Goal: Task Accomplishment & Management: Manage account settings

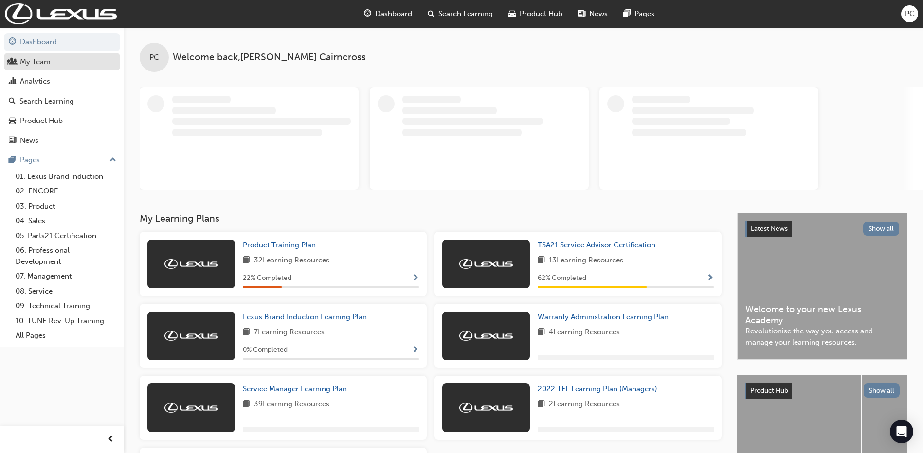
click at [47, 65] on div "My Team" at bounding box center [35, 61] width 31 height 11
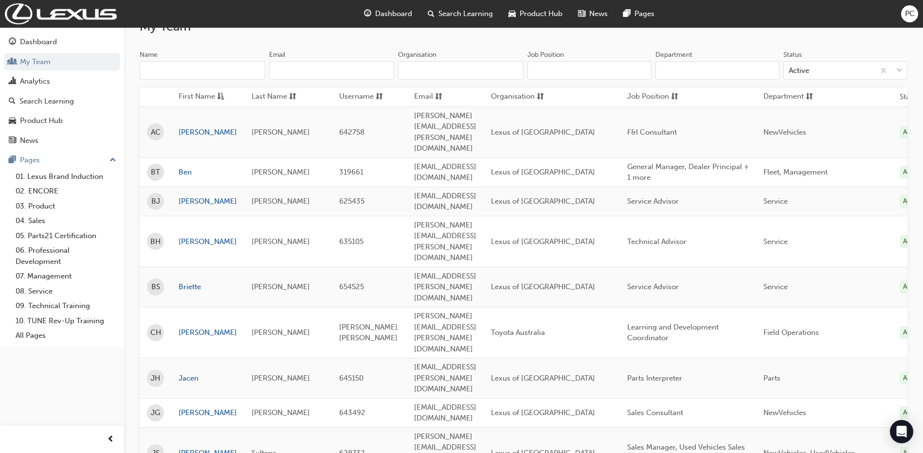
scroll to position [97, 0]
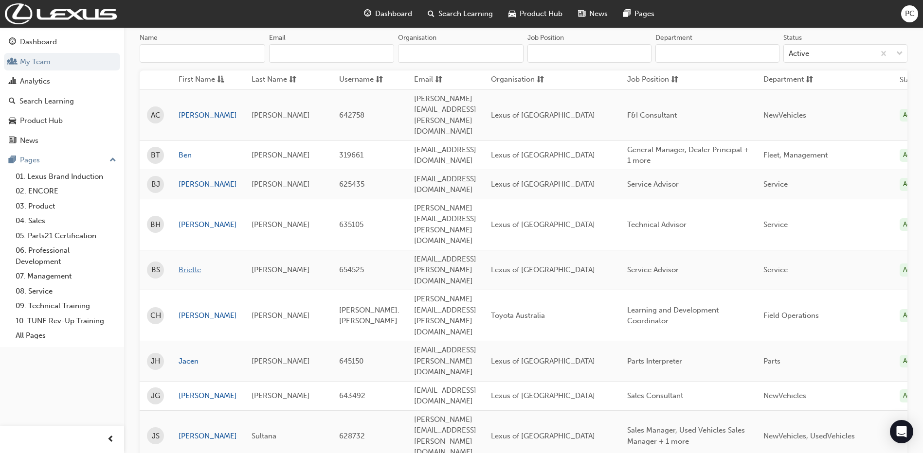
click at [200, 265] on link "Briette" at bounding box center [208, 270] width 58 height 11
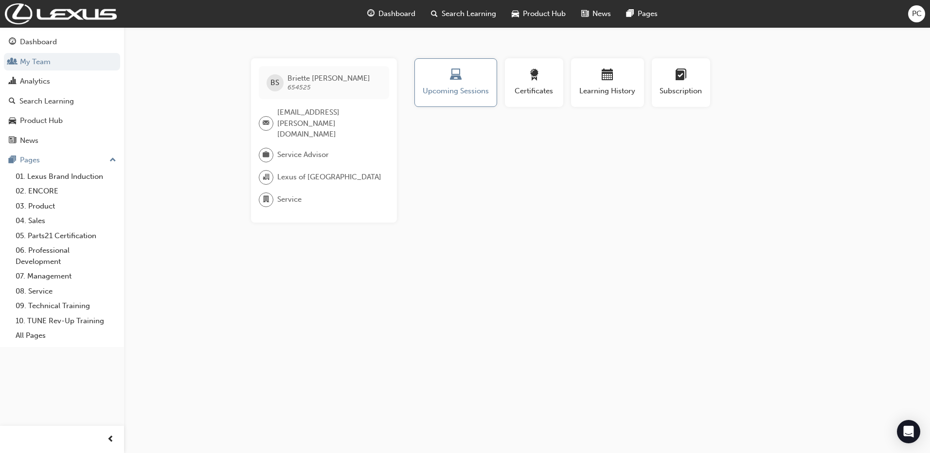
click at [464, 21] on div "Search Learning" at bounding box center [463, 14] width 81 height 20
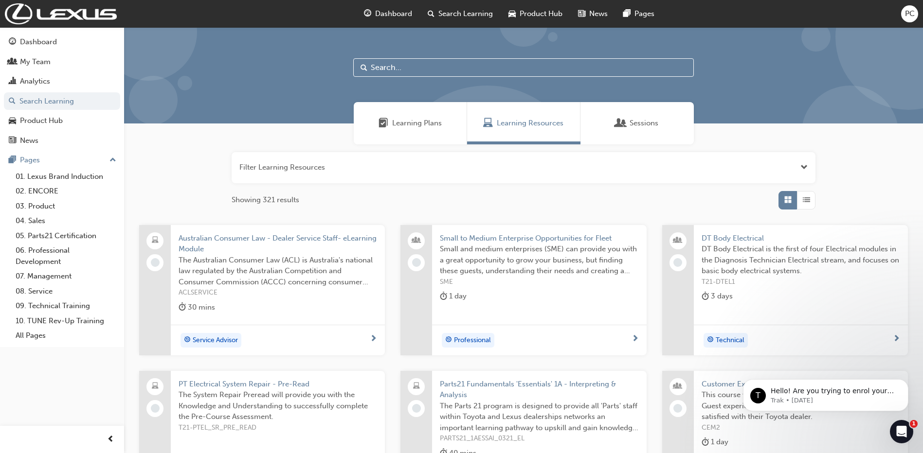
click at [454, 62] on input "text" at bounding box center [523, 67] width 340 height 18
type input "service advisor"
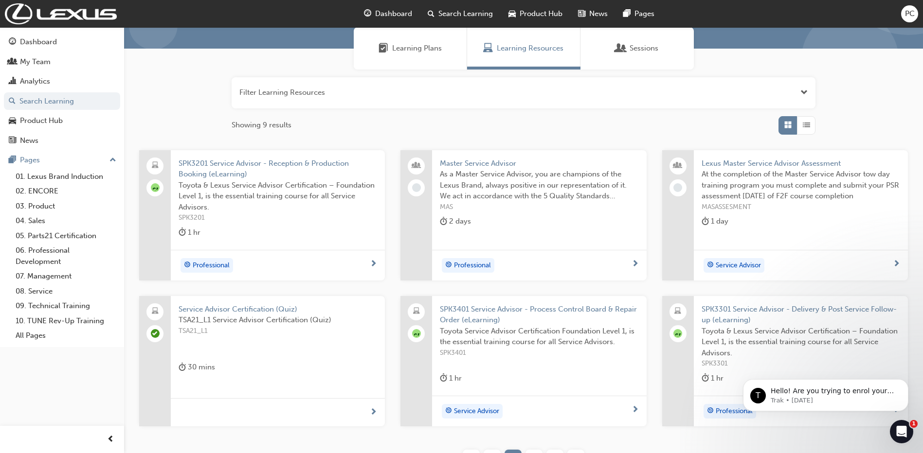
scroll to position [97, 0]
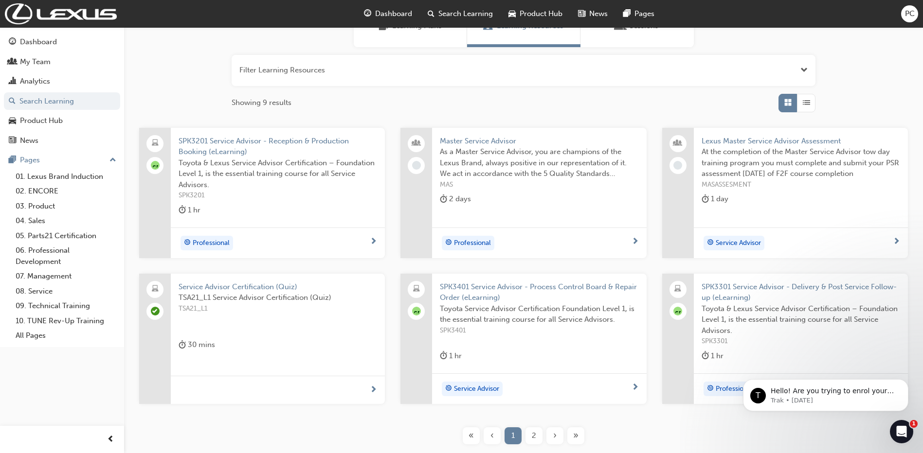
click at [530, 434] on div "2" at bounding box center [533, 436] width 17 height 17
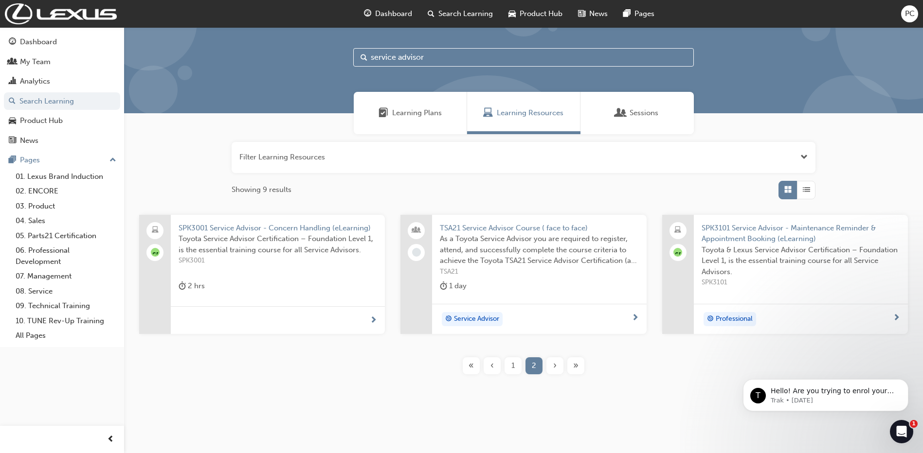
scroll to position [10, 0]
click at [484, 231] on span "TSA21 Service Advisor Course ( face to face)" at bounding box center [539, 228] width 198 height 11
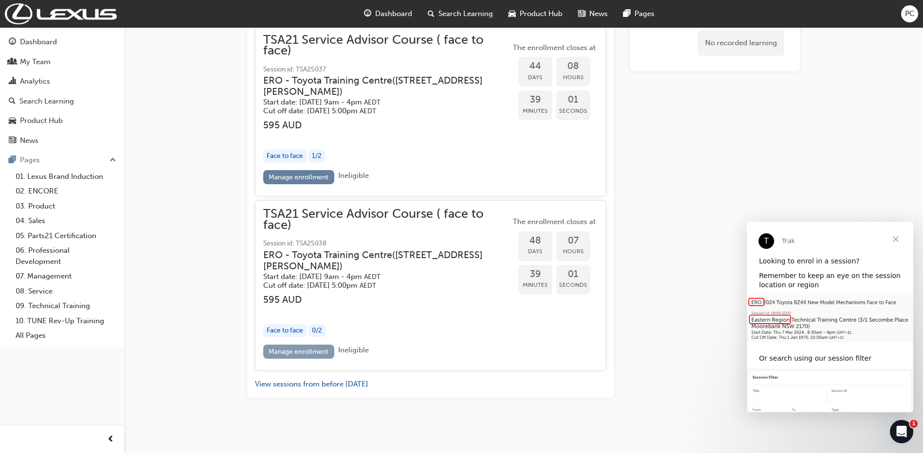
click at [306, 352] on link "Manage enrollment" at bounding box center [298, 352] width 71 height 14
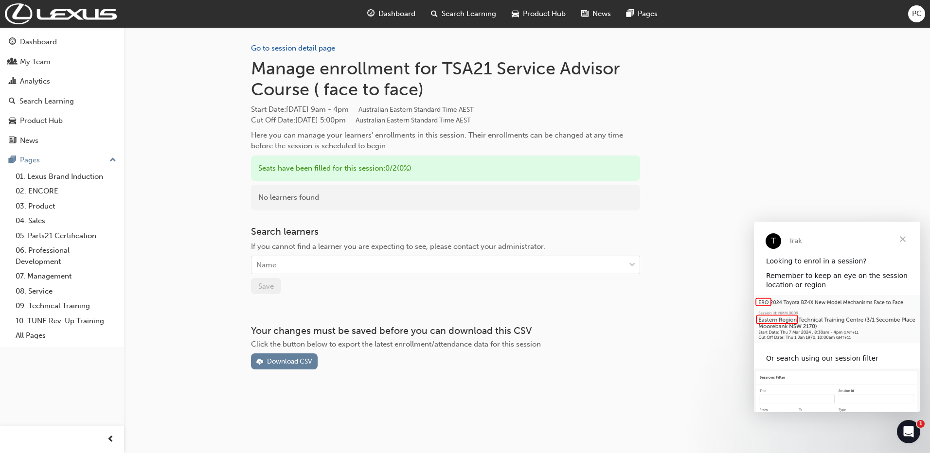
click at [907, 239] on span "Close" at bounding box center [902, 239] width 35 height 35
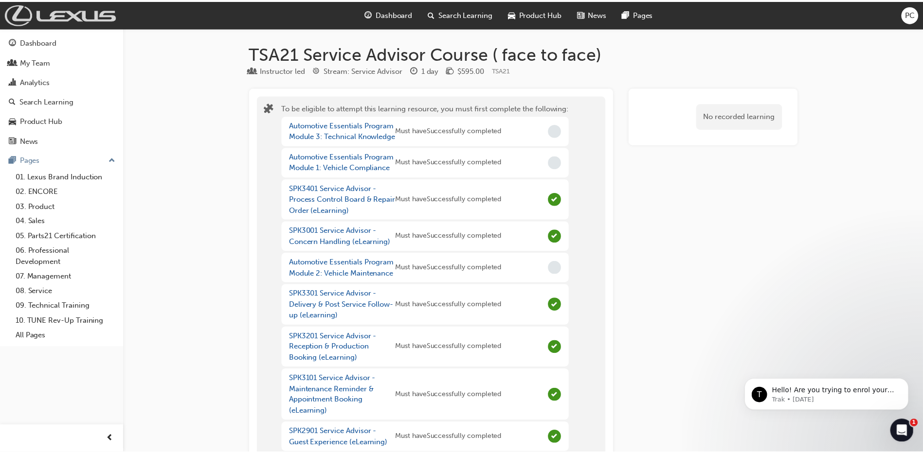
scroll to position [2567, 0]
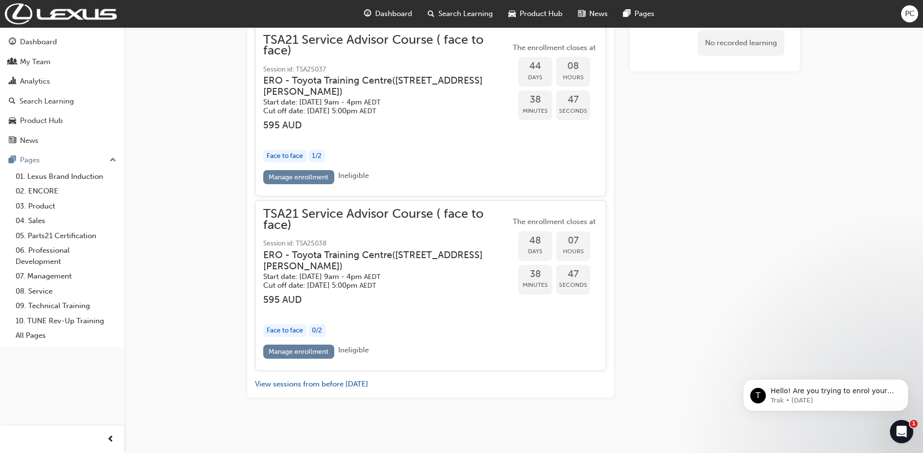
click at [305, 185] on div "Manage enrollment Ineligible" at bounding box center [430, 179] width 335 height 18
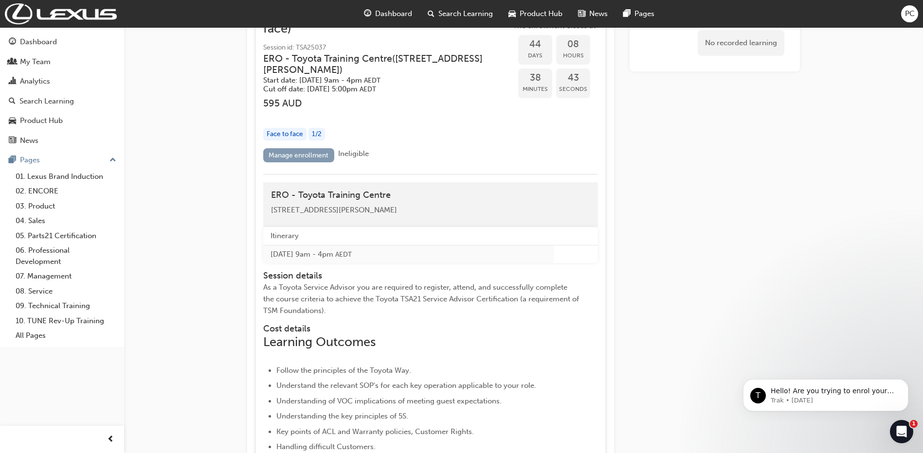
click at [317, 162] on link "Manage enrollment" at bounding box center [298, 155] width 71 height 14
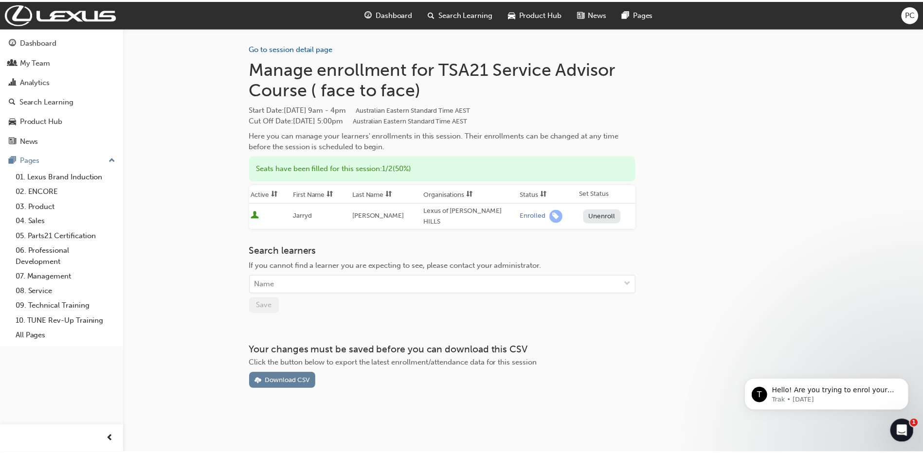
scroll to position [2567, 0]
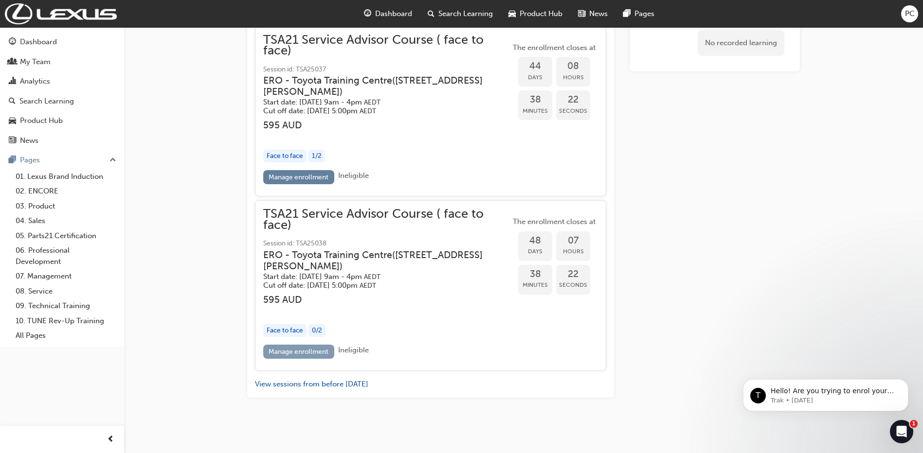
click at [321, 353] on link "Manage enrollment" at bounding box center [298, 352] width 71 height 14
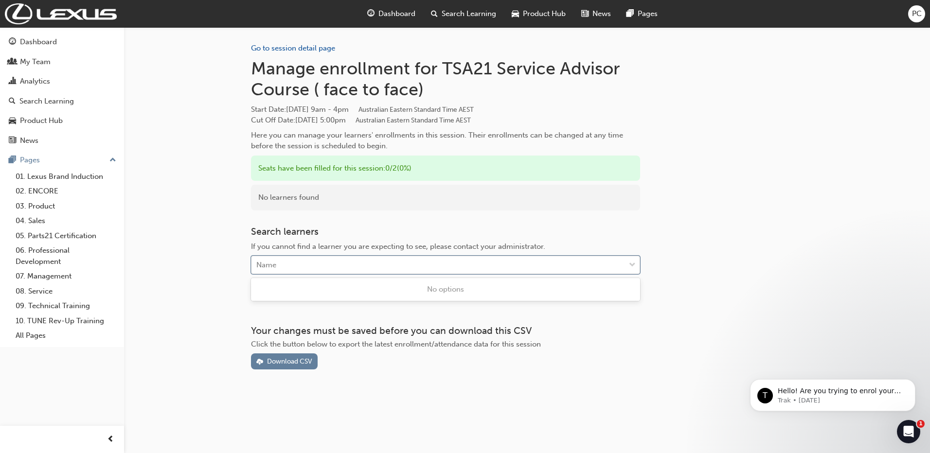
click at [565, 261] on div "Name" at bounding box center [438, 265] width 374 height 17
type input "[PERSON_NAME]"
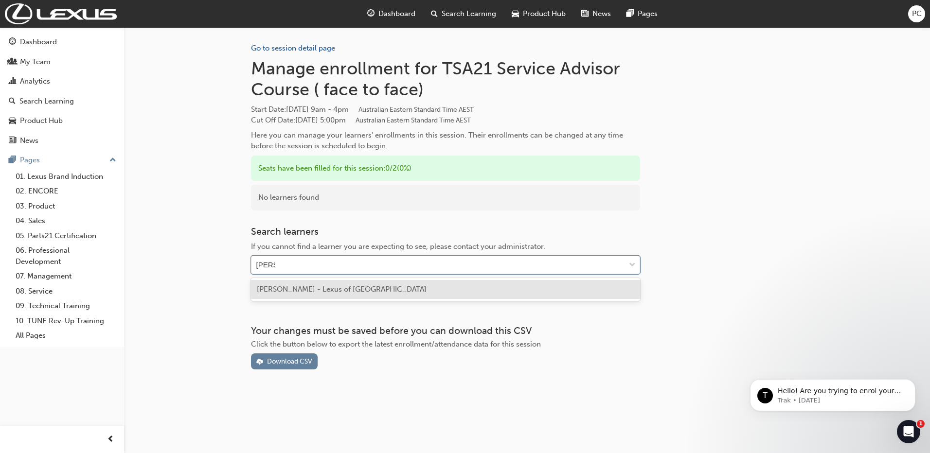
click at [384, 284] on div "[PERSON_NAME] - Lexus of [GEOGRAPHIC_DATA]" at bounding box center [445, 289] width 389 height 19
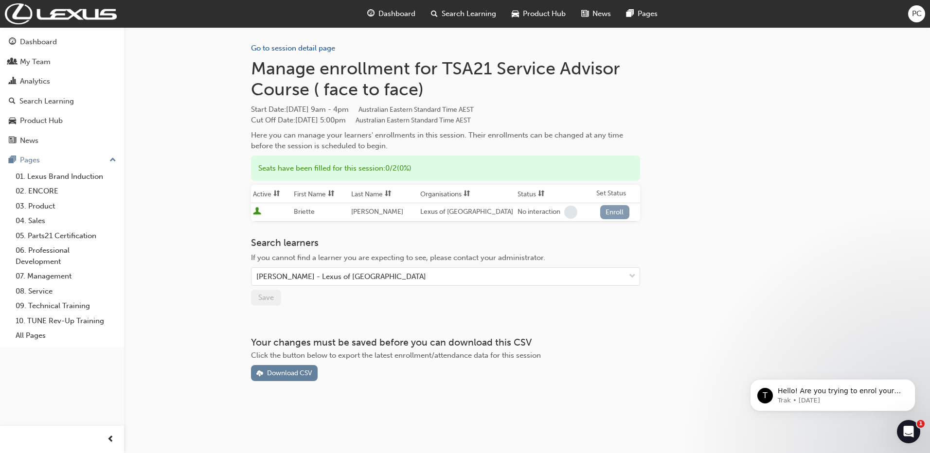
click at [613, 215] on button "Enroll" at bounding box center [614, 212] width 29 height 14
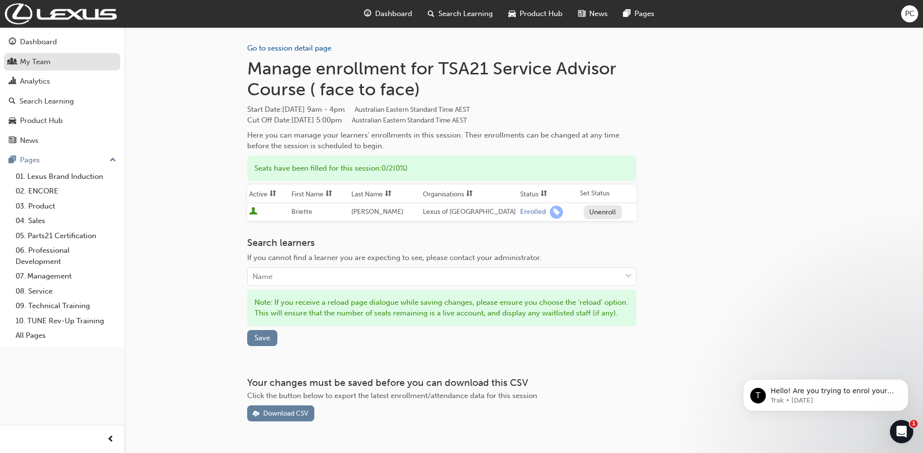
click at [39, 59] on div "My Team" at bounding box center [35, 61] width 31 height 11
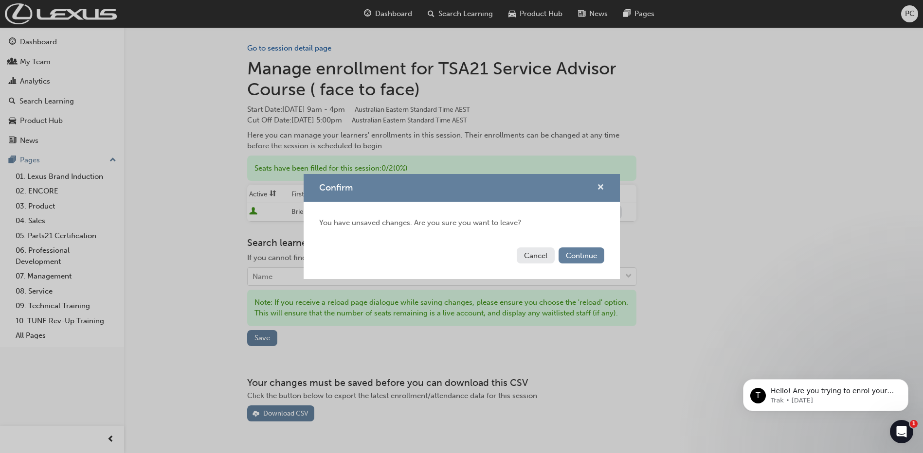
click at [603, 184] on span "cross-icon" at bounding box center [600, 188] width 7 height 9
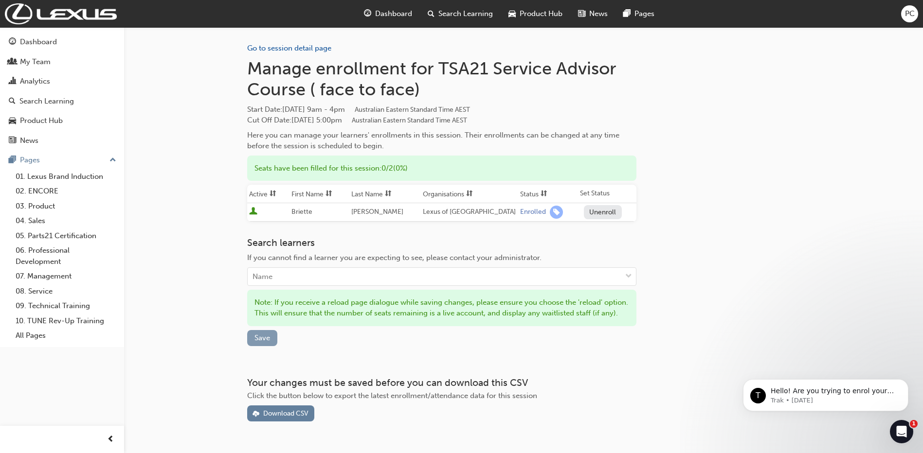
click at [263, 342] on span "Save" at bounding box center [262, 338] width 16 height 9
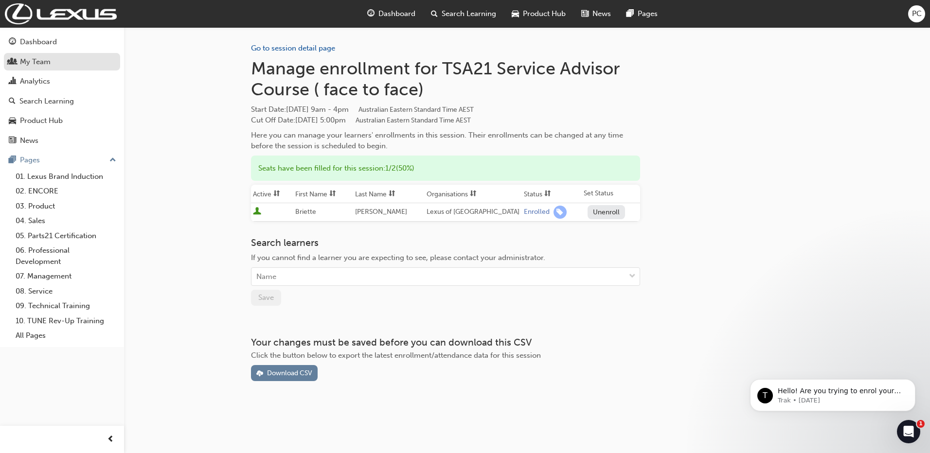
click at [48, 66] on div "My Team" at bounding box center [35, 61] width 31 height 11
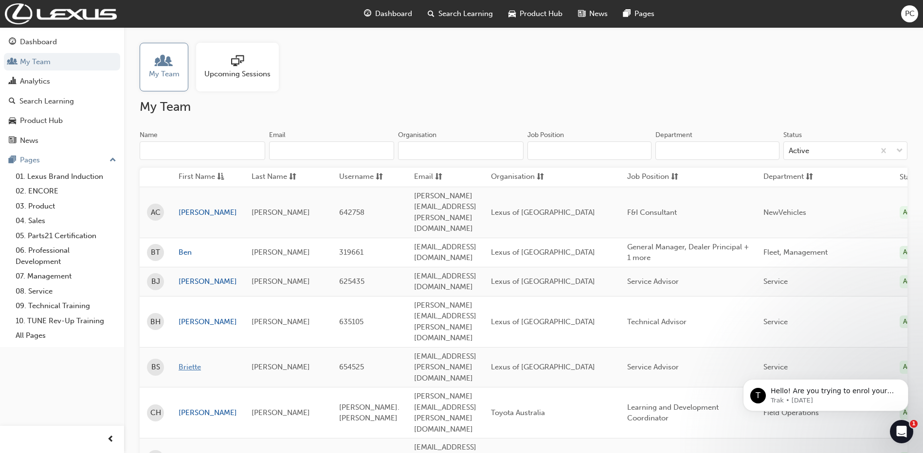
click at [195, 362] on link "Briette" at bounding box center [208, 367] width 58 height 11
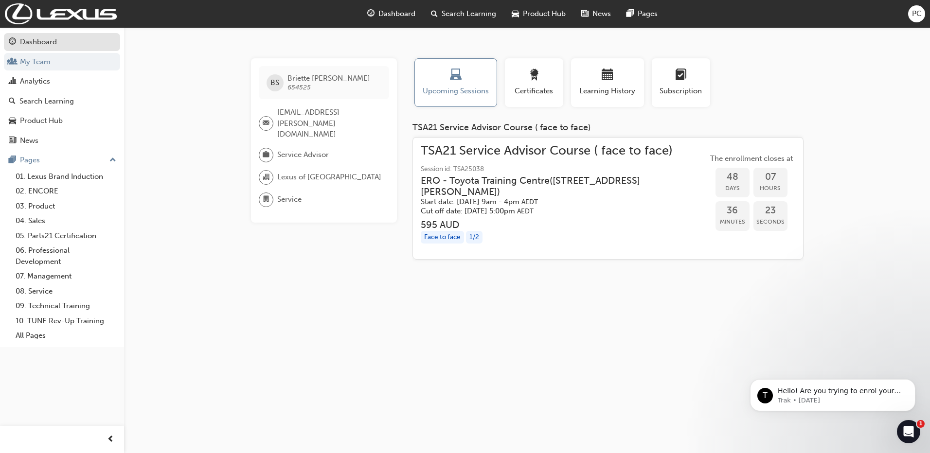
click at [41, 43] on div "Dashboard" at bounding box center [38, 41] width 37 height 11
